Goal: Find specific page/section: Find specific page/section

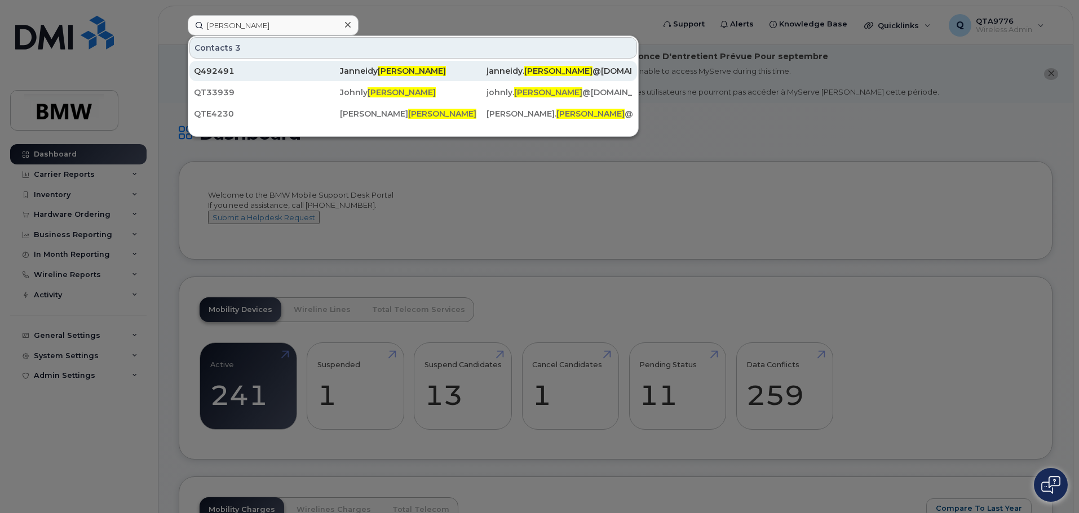
type input "[PERSON_NAME]"
click at [336, 68] on div "Q492491" at bounding box center [267, 70] width 146 height 11
click at [343, 72] on div "[PERSON_NAME]" at bounding box center [413, 70] width 146 height 11
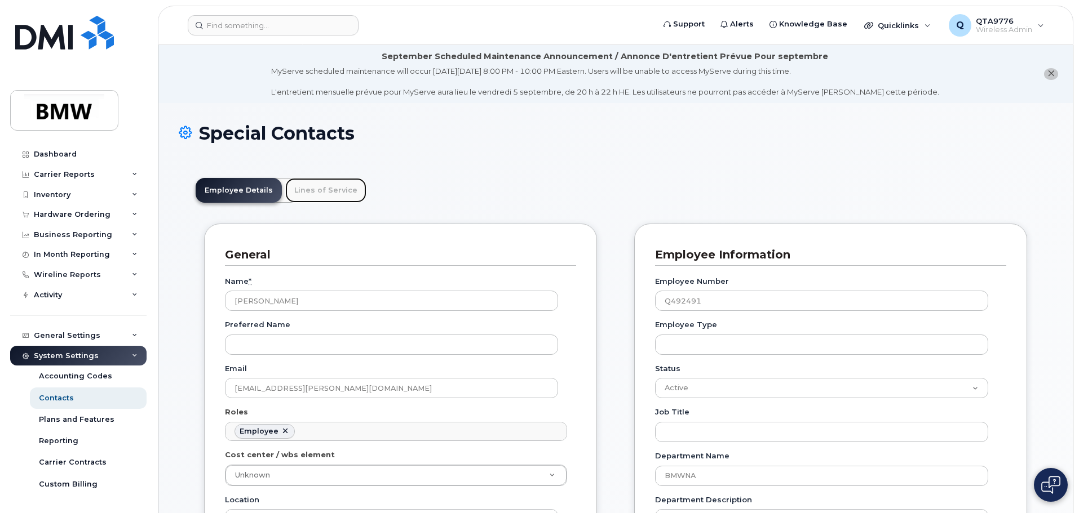
click at [312, 193] on link "Lines of Service" at bounding box center [325, 190] width 81 height 25
